Goal: Task Accomplishment & Management: Manage account settings

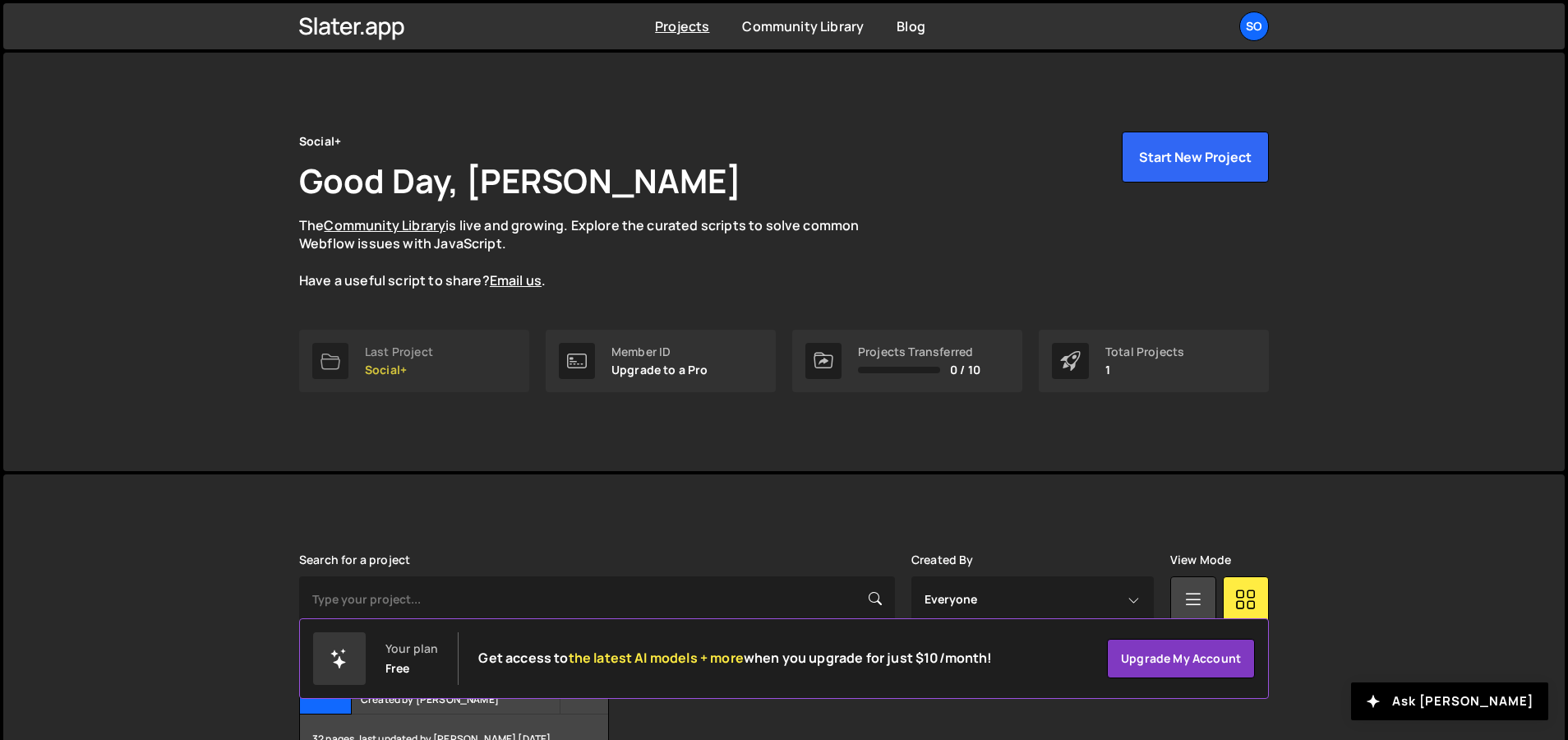
click at [421, 358] on div "Last Project" at bounding box center [399, 351] width 68 height 13
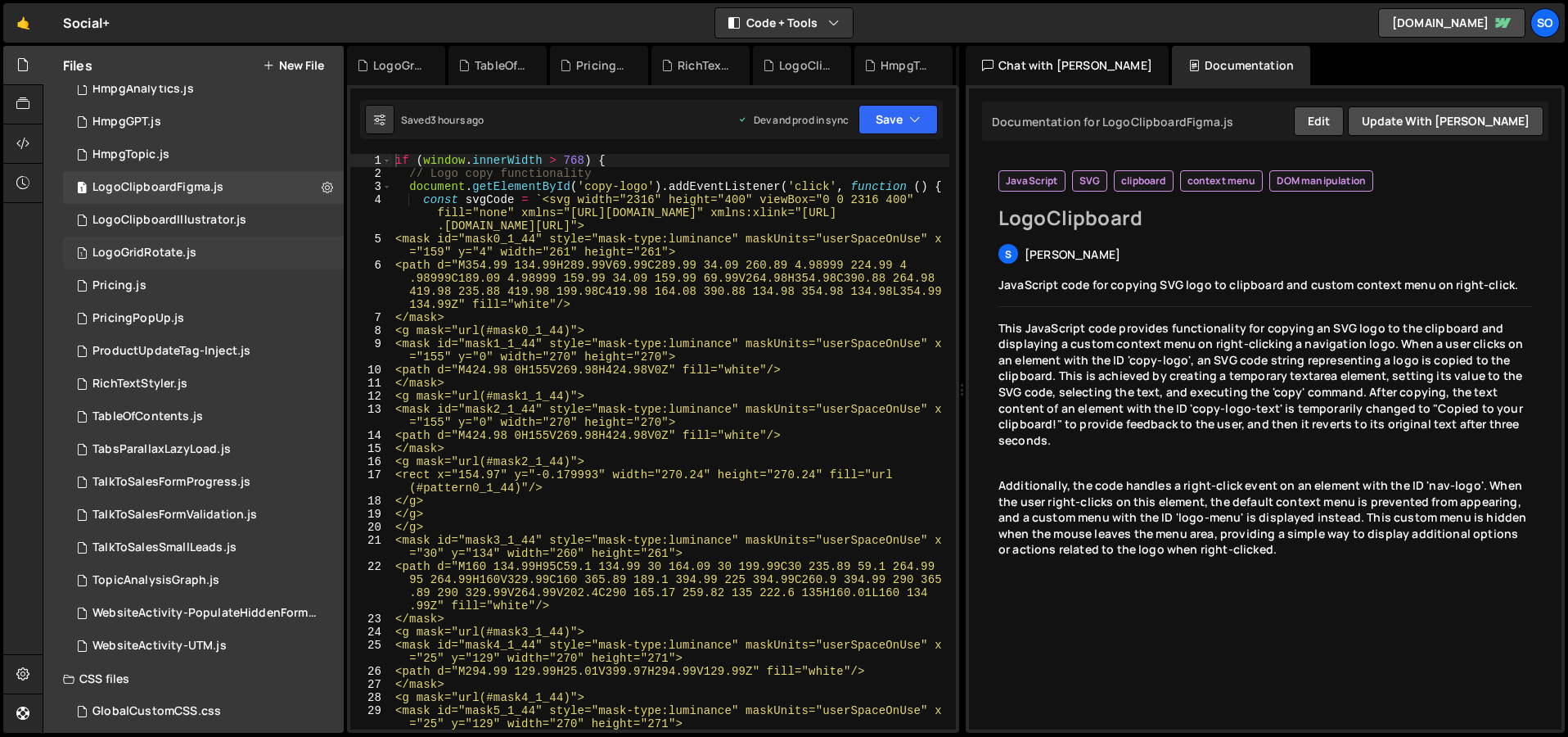
scroll to position [241, 0]
click at [179, 246] on div "LogoGridRotate.js" at bounding box center [144, 253] width 104 height 15
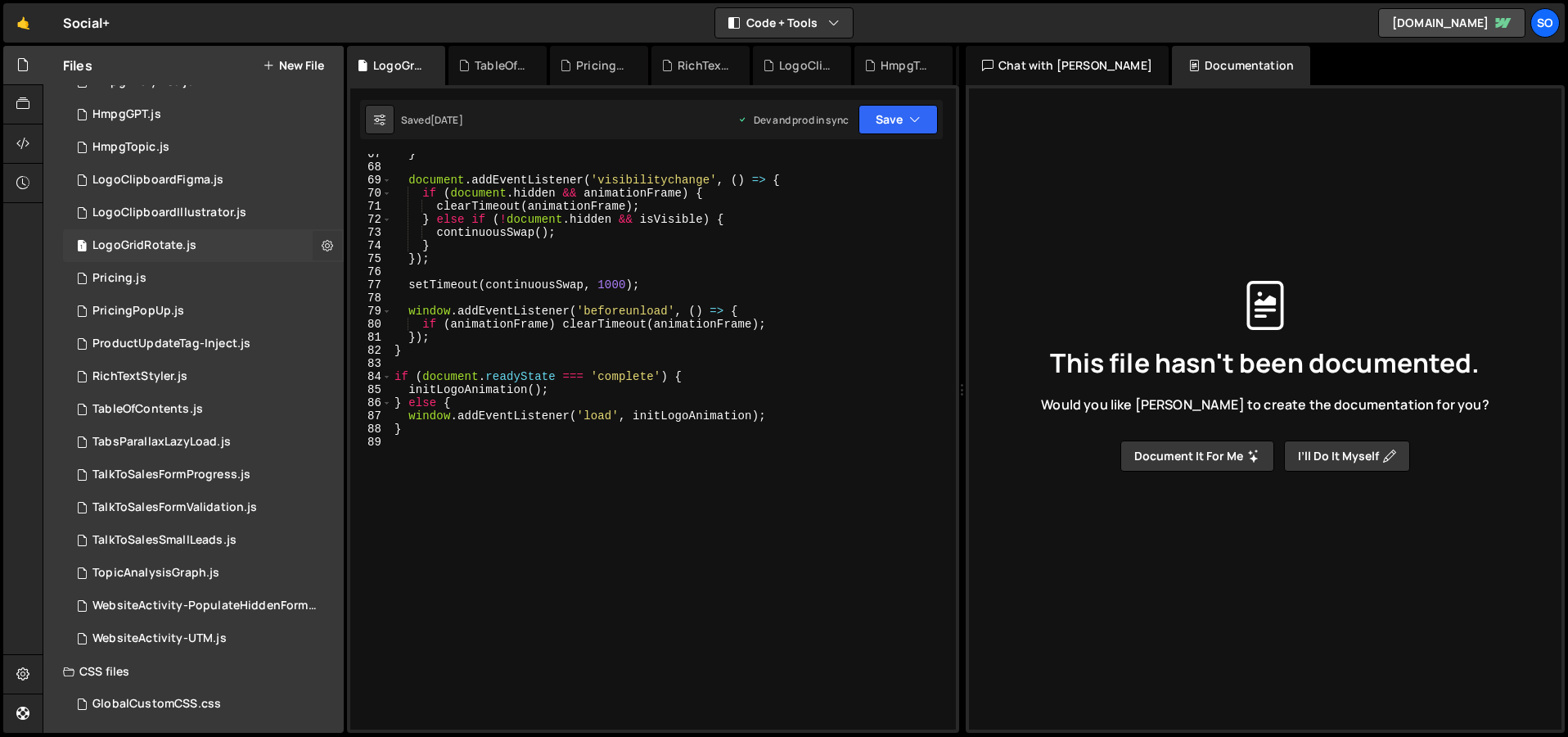
scroll to position [252, 0]
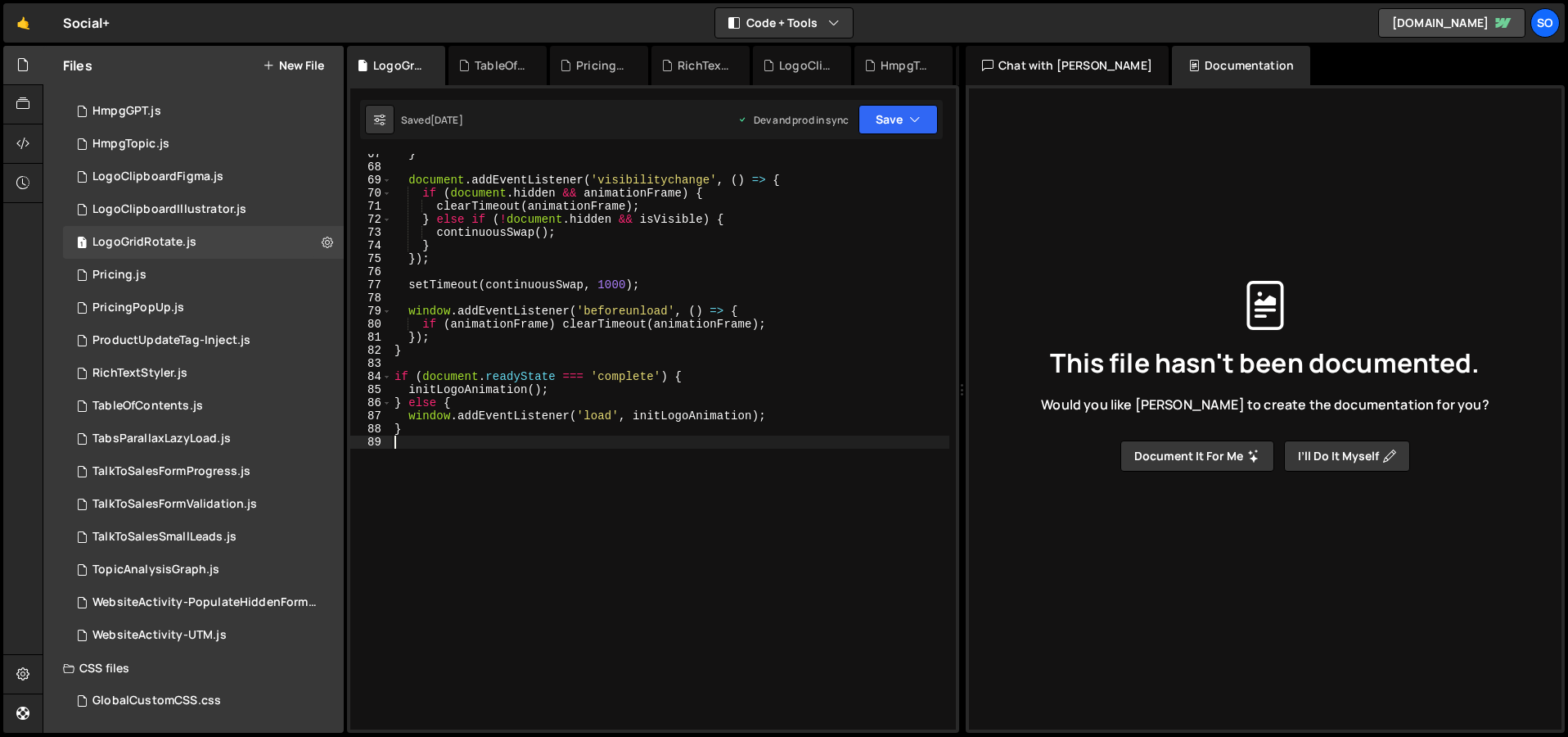
click at [440, 465] on div "} document . addEventListener ( 'visibilitychange' , ( ) => { if ( document . h…" at bounding box center [670, 448] width 559 height 602
type textarea "}"
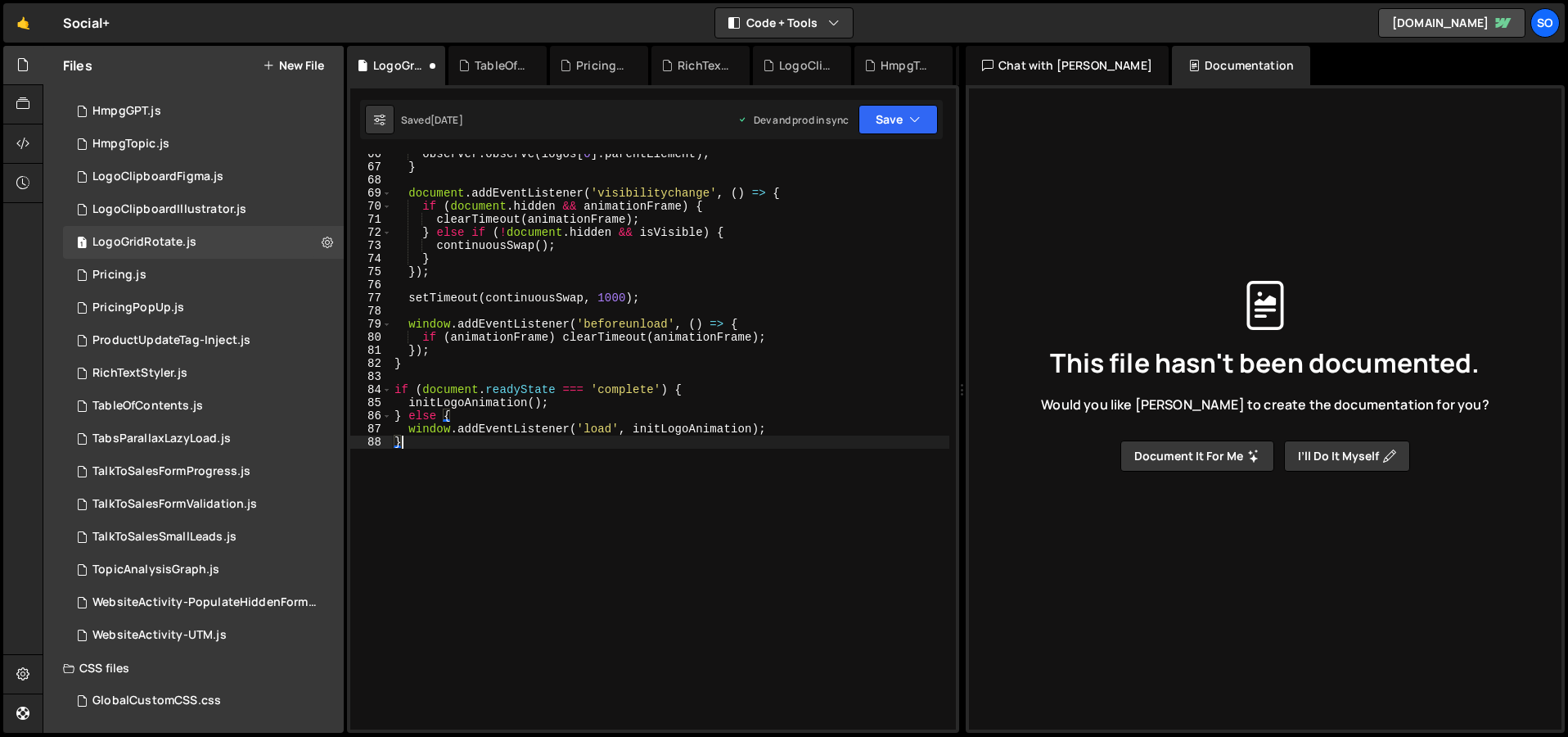
scroll to position [885, 0]
click at [322, 240] on icon at bounding box center [328, 242] width 12 height 16
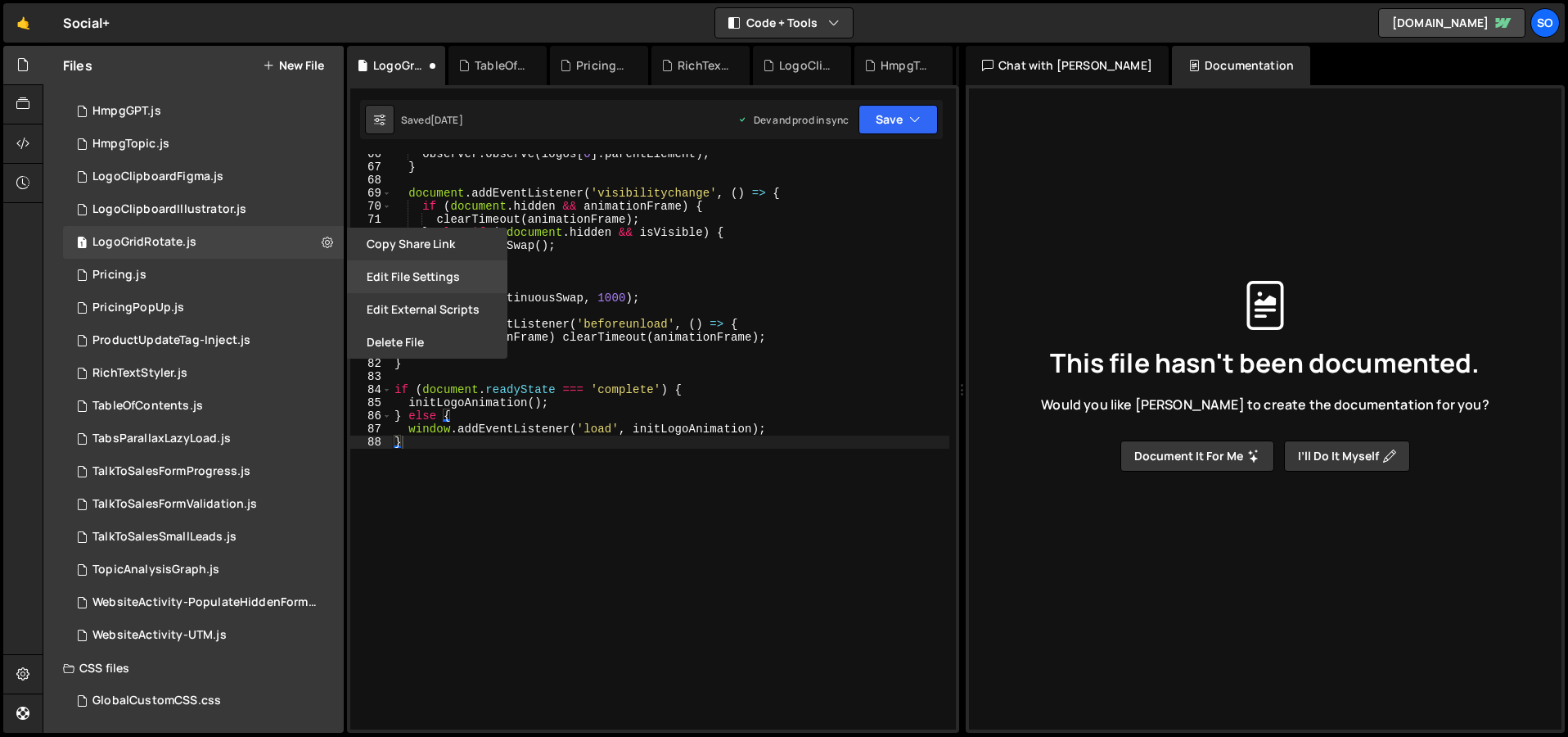
click at [423, 273] on button "Edit File Settings" at bounding box center [427, 276] width 160 height 33
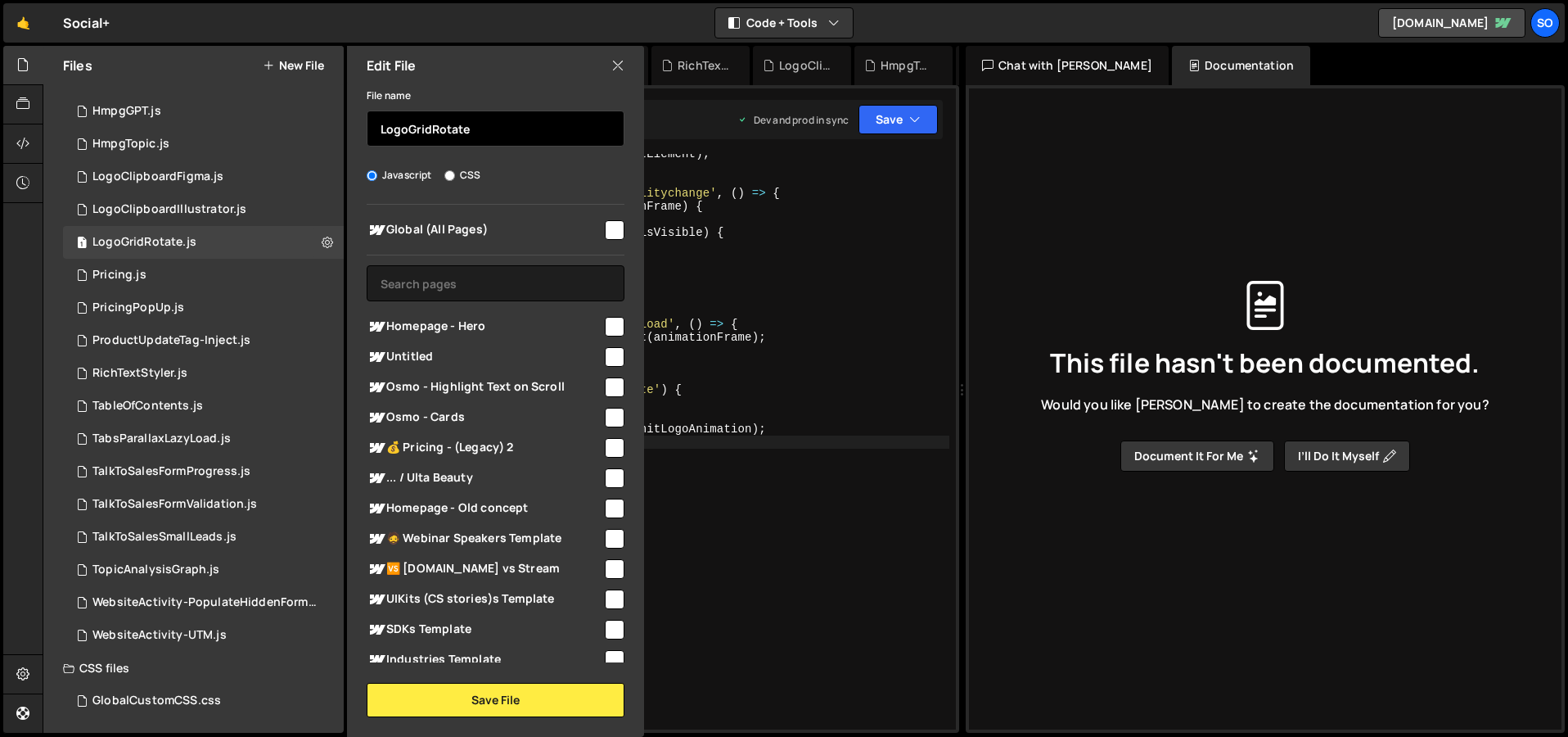
drag, startPoint x: 411, startPoint y: 126, endPoint x: 431, endPoint y: 126, distance: 20.0
click at [431, 126] on input "LogoGridRotate" at bounding box center [495, 128] width 258 height 36
click at [440, 131] on input "LogoGridRotate" at bounding box center [495, 128] width 258 height 36
click at [411, 128] on input "LogoGridRotate" at bounding box center [495, 128] width 258 height 36
drag, startPoint x: 407, startPoint y: 127, endPoint x: 538, endPoint y: 128, distance: 131.0
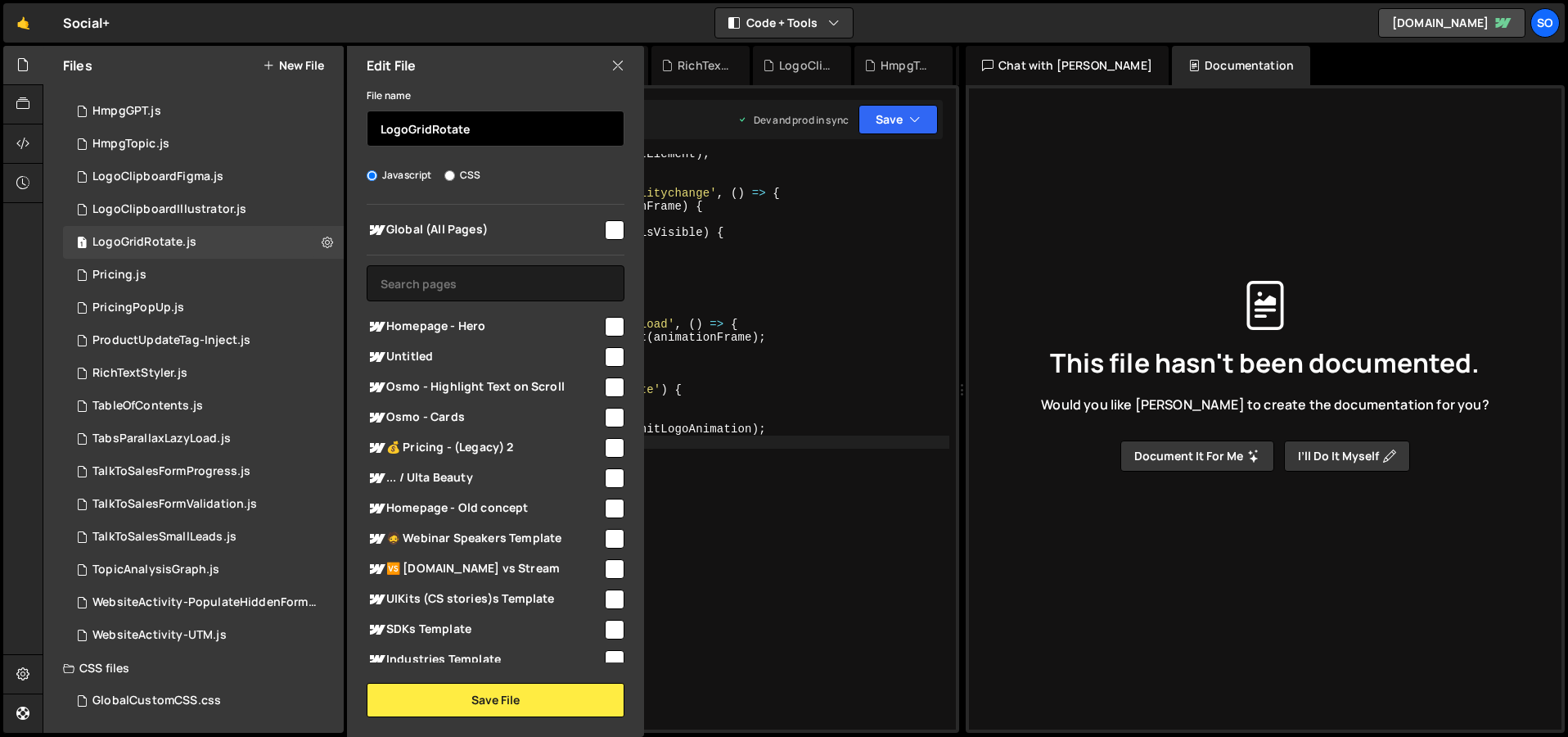
click at [538, 128] on input "LogoGridRotate" at bounding box center [495, 128] width 258 height 36
type input "LogoWall"
click at [607, 330] on input "checkbox" at bounding box center [615, 327] width 20 height 20
checkbox input "true"
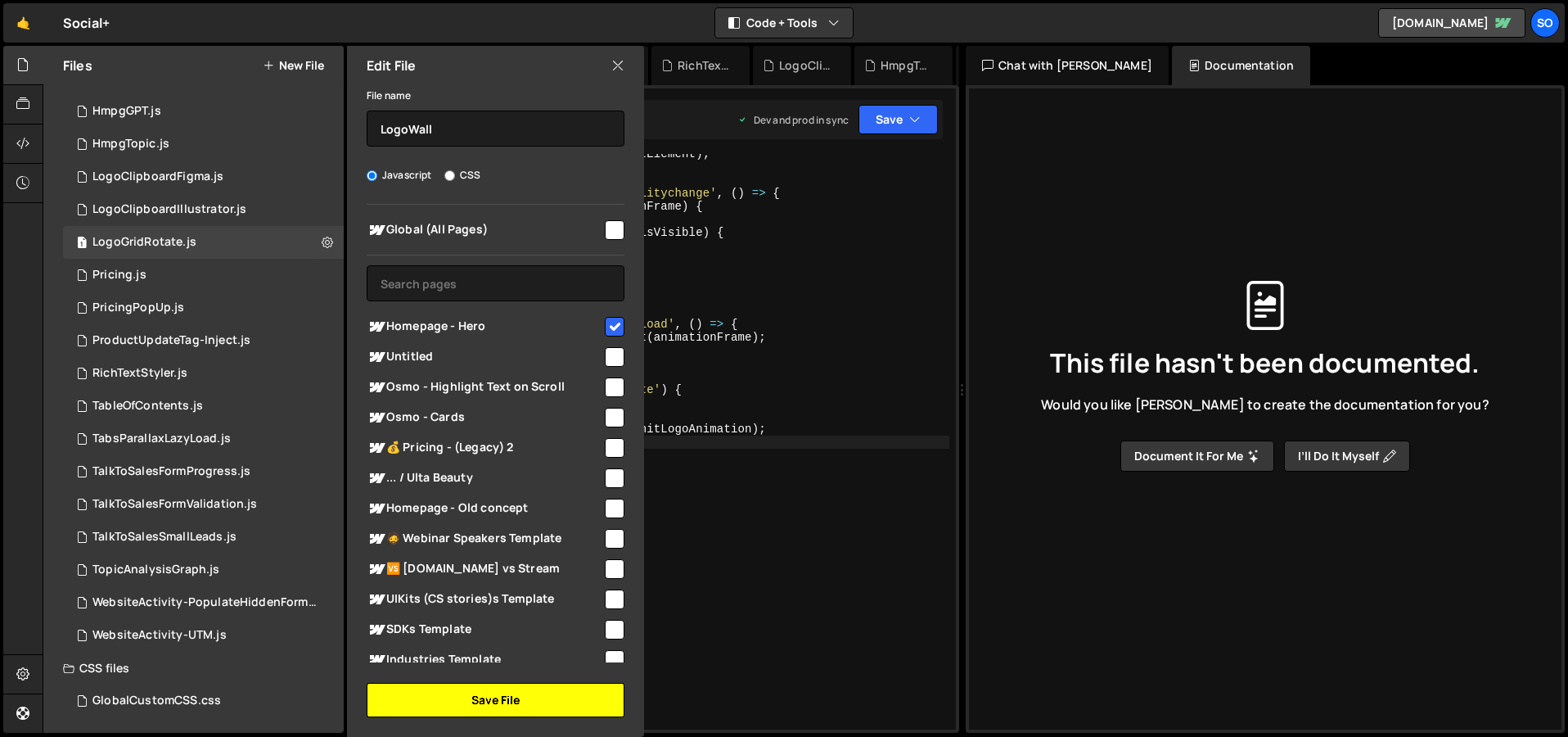
click at [512, 695] on button "Save File" at bounding box center [495, 700] width 258 height 35
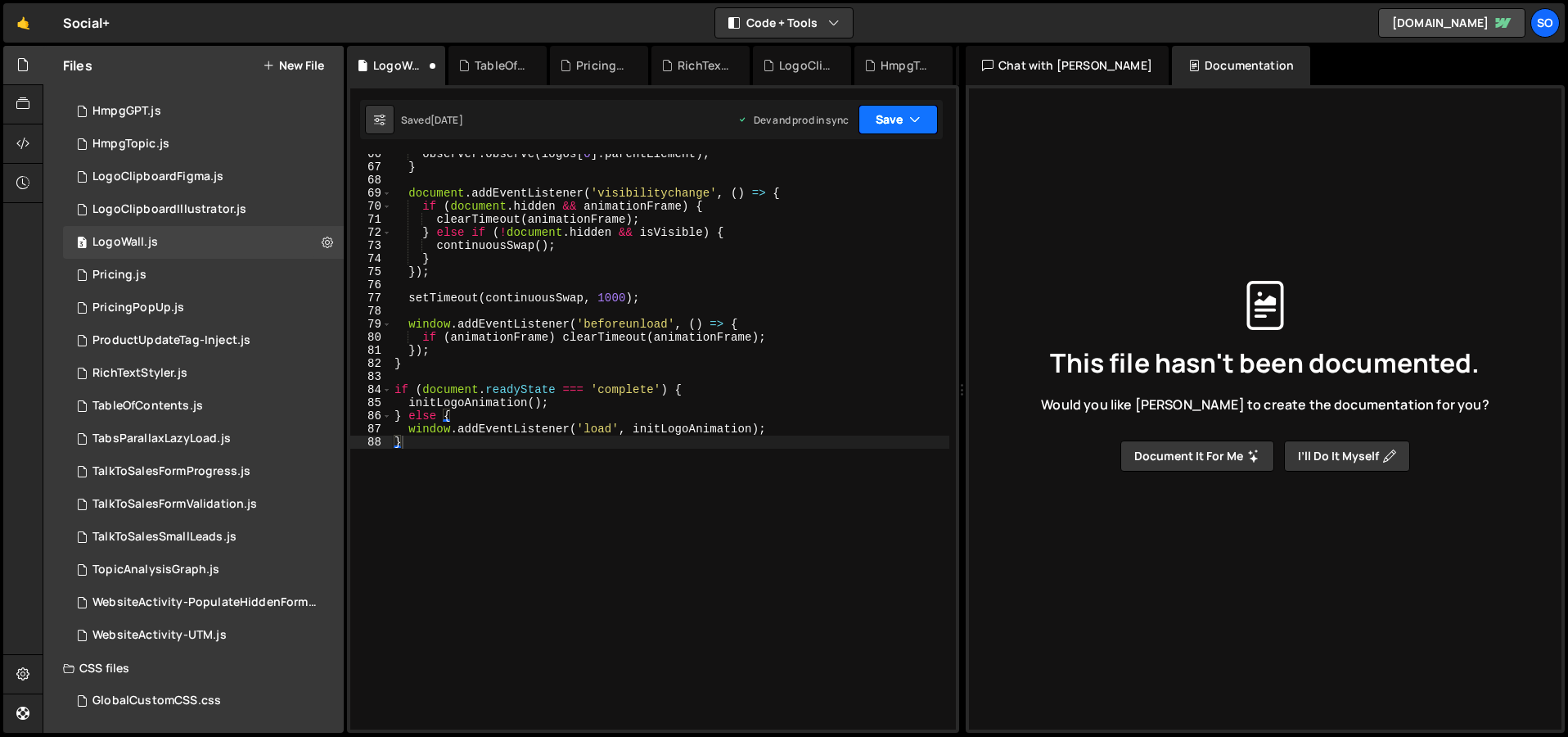
click at [918, 115] on icon "button" at bounding box center [916, 120] width 12 height 16
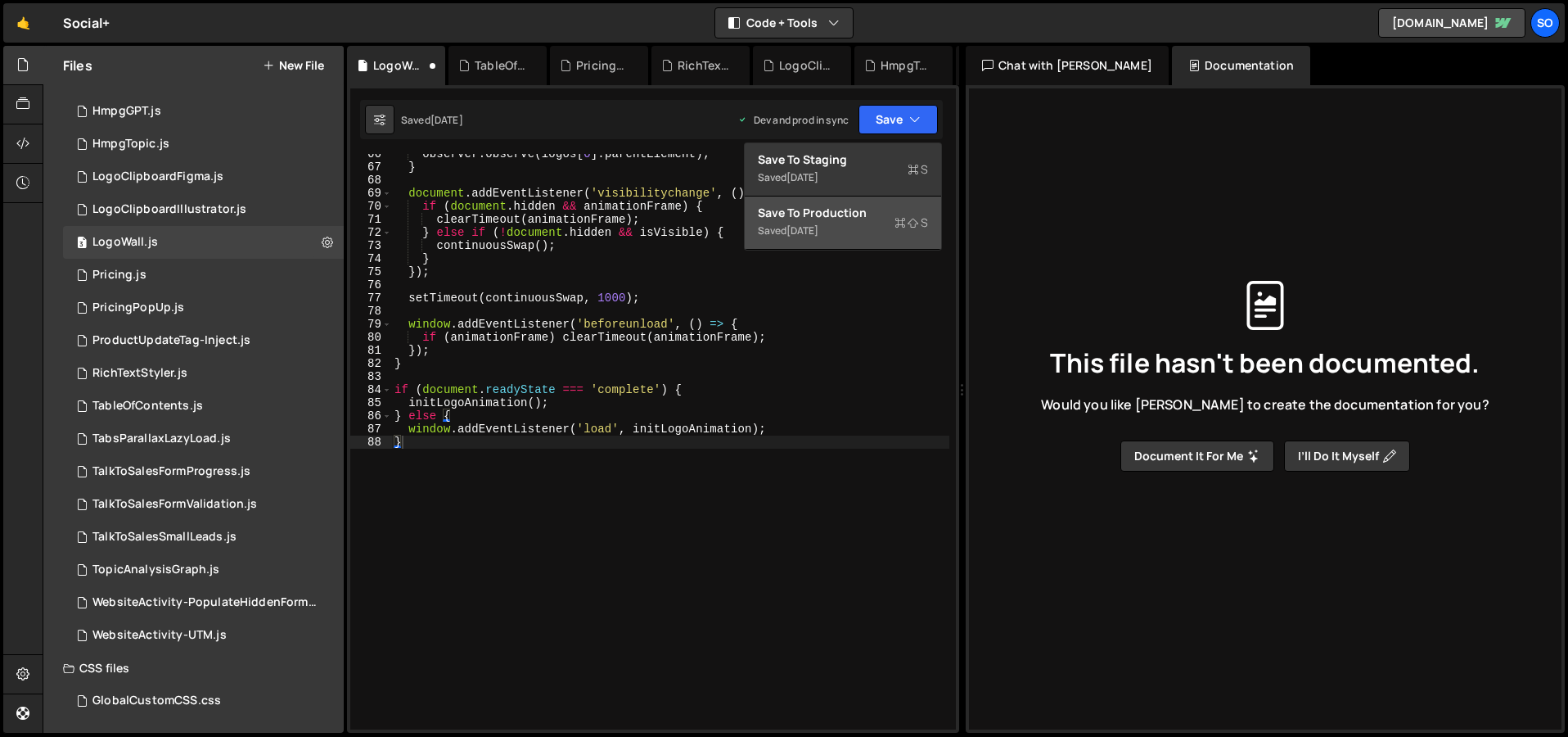
click at [815, 223] on div "3 days ago" at bounding box center [802, 230] width 32 height 14
